Goal: Browse casually

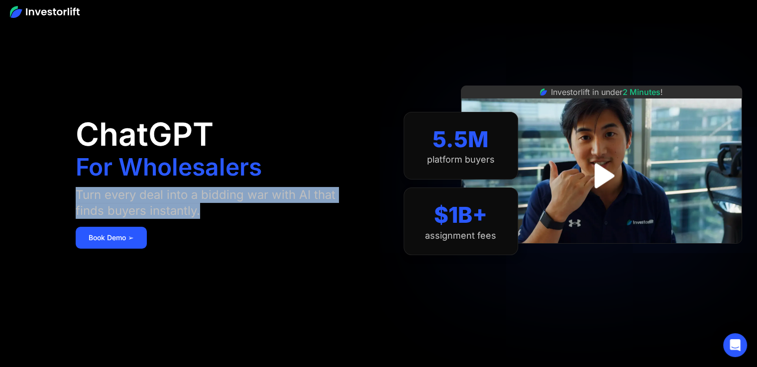
drag, startPoint x: 243, startPoint y: 211, endPoint x: 62, endPoint y: 194, distance: 182.0
click at [62, 194] on aside "ChatGPT For Wholesalers Turn every deal into a bidding war with AI that finds b…" at bounding box center [378, 183] width 757 height 367
drag, startPoint x: 62, startPoint y: 194, endPoint x: 240, endPoint y: 216, distance: 179.5
click at [240, 216] on aside "ChatGPT For Wholesalers Turn every deal into a bidding war with AI that finds b…" at bounding box center [378, 183] width 757 height 367
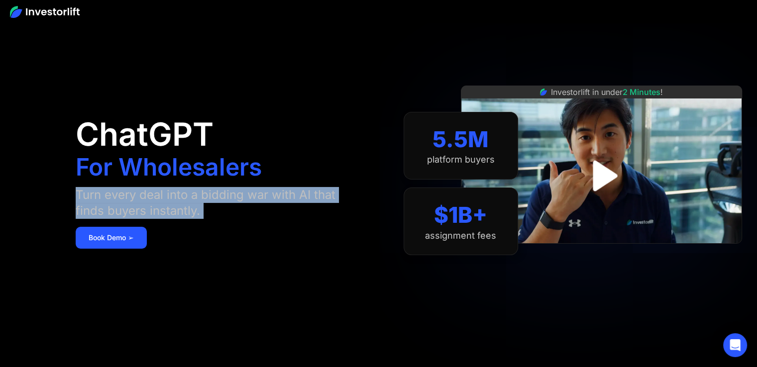
click at [240, 216] on div "Turn every deal into a bidding war with AI that finds buyers instantly." at bounding box center [212, 203] width 273 height 32
drag, startPoint x: 240, startPoint y: 216, endPoint x: 62, endPoint y: 191, distance: 179.9
click at [62, 191] on aside "ChatGPT For Wholesalers Turn every deal into a bidding war with AI that finds b…" at bounding box center [378, 183] width 757 height 367
drag, startPoint x: 65, startPoint y: 191, endPoint x: 219, endPoint y: 213, distance: 155.8
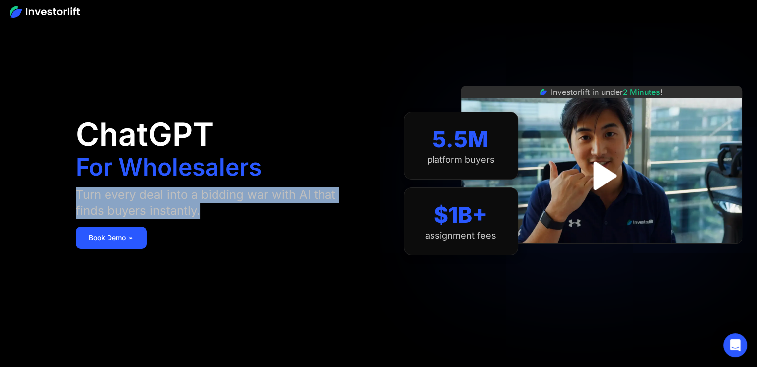
click at [219, 213] on aside "ChatGPT For Wholesalers Turn every deal into a bidding war with AI that finds b…" at bounding box center [378, 183] width 757 height 367
click at [219, 213] on div "Turn every deal into a bidding war with AI that finds buyers instantly." at bounding box center [212, 203] width 273 height 32
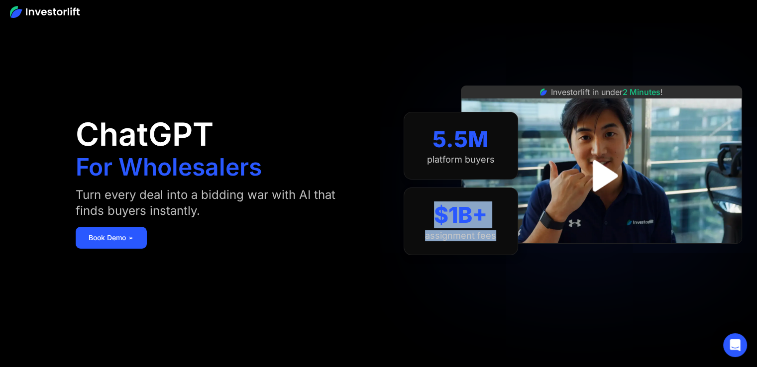
drag, startPoint x: 426, startPoint y: 209, endPoint x: 519, endPoint y: 247, distance: 100.4
click at [519, 247] on aside "ChatGPT For Wholesalers Turn every deal into a bidding war with AI that finds b…" at bounding box center [378, 183] width 757 height 367
click at [519, 247] on div "Investorlift in under 2 Minutes !" at bounding box center [601, 176] width 281 height 184
drag, startPoint x: 495, startPoint y: 237, endPoint x: 447, endPoint y: 215, distance: 53.0
click at [447, 215] on div "$1B+ assignment fees" at bounding box center [460, 222] width 114 height 68
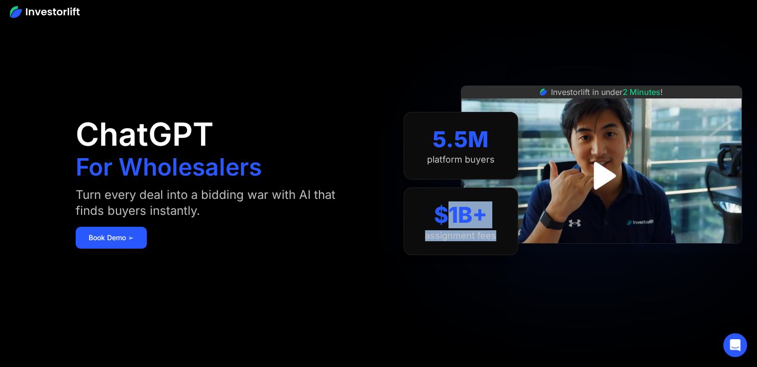
click at [447, 215] on div "$1B+" at bounding box center [460, 215] width 53 height 26
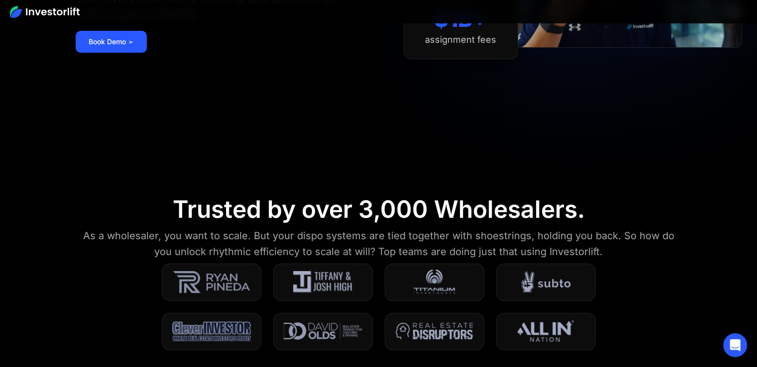
scroll to position [249, 0]
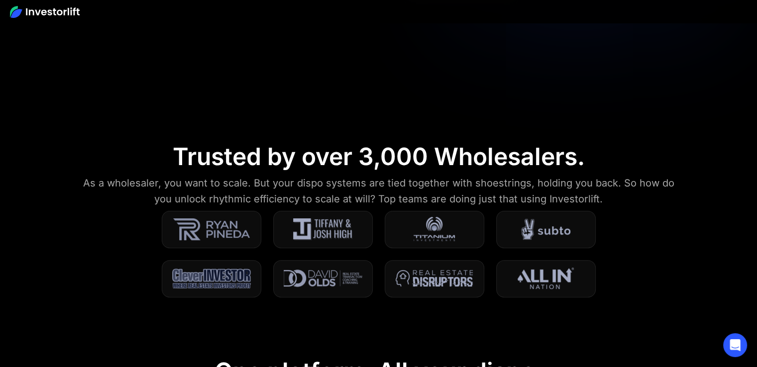
click at [386, 160] on div "Trusted by over 3,000 Wholesalers." at bounding box center [379, 156] width 412 height 29
click at [382, 159] on div "Trusted by over 3,000 Wholesalers." at bounding box center [379, 156] width 412 height 29
click at [376, 160] on div "Trusted by over 3,000 Wholesalers." at bounding box center [379, 156] width 412 height 29
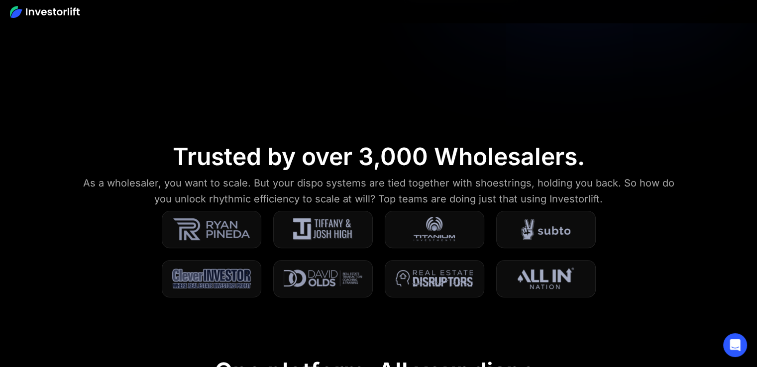
click at [377, 162] on div "Trusted by over 3,000 Wholesalers." at bounding box center [379, 156] width 412 height 29
copy div "3,000"
